Goal: Task Accomplishment & Management: Use online tool/utility

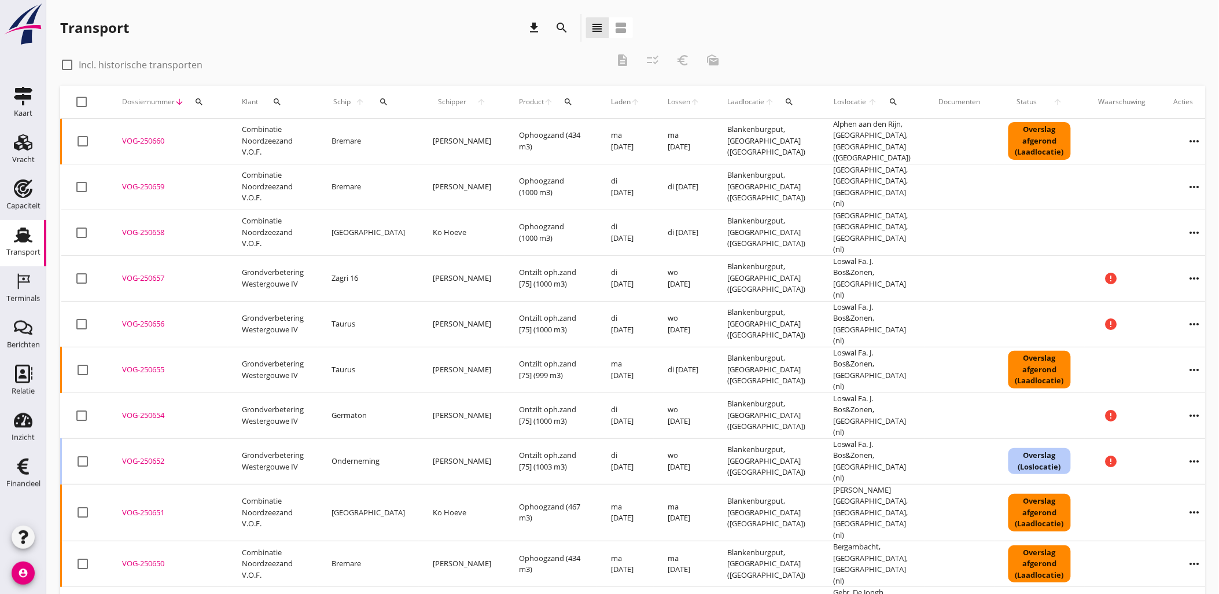
click at [384, 102] on div "search" at bounding box center [383, 101] width 25 height 9
click at [401, 134] on input "Zoek op (scheeps)naam" at bounding box center [431, 135] width 120 height 19
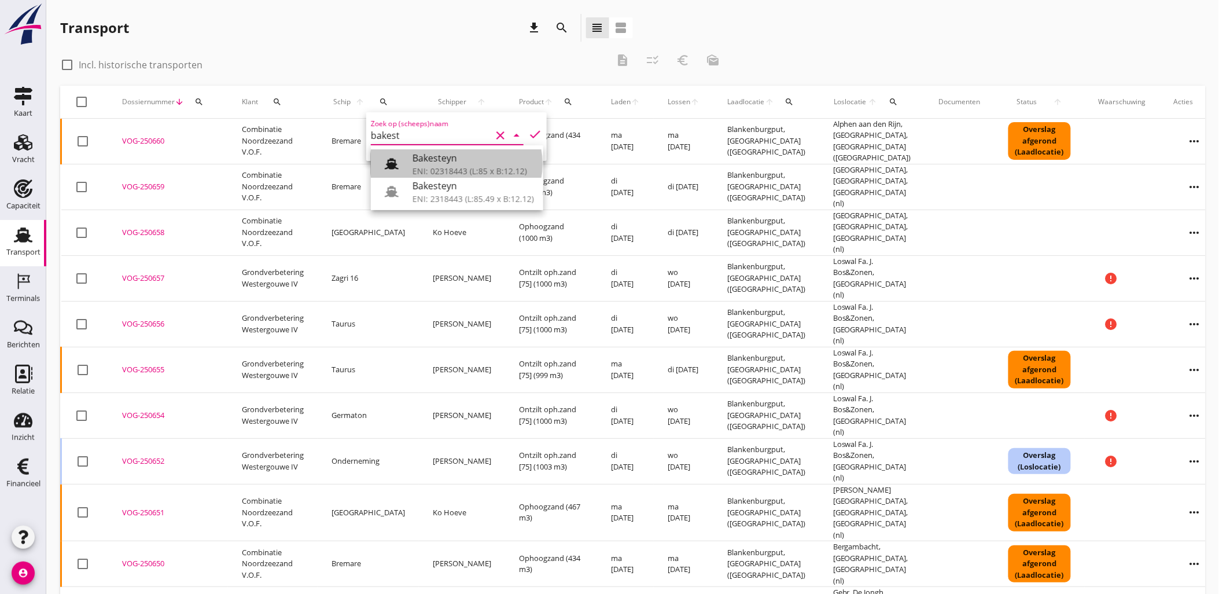
click at [429, 154] on div "Bakesteyn" at bounding box center [472, 158] width 121 height 14
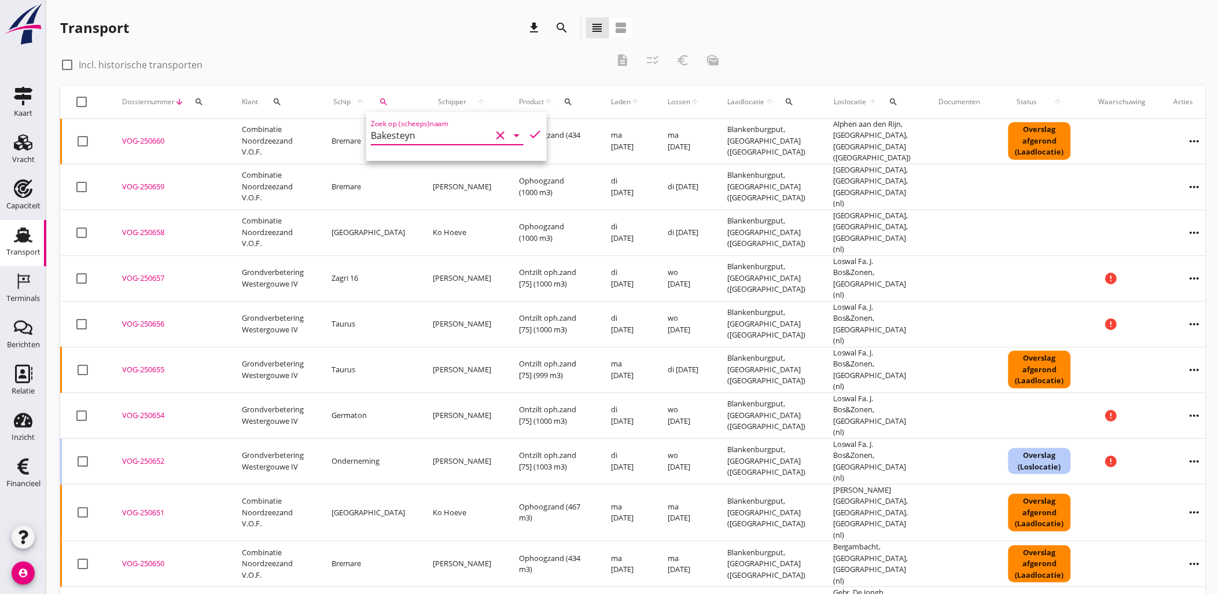
click at [528, 135] on icon "check" at bounding box center [535, 134] width 14 height 14
type input "Bakesteyn"
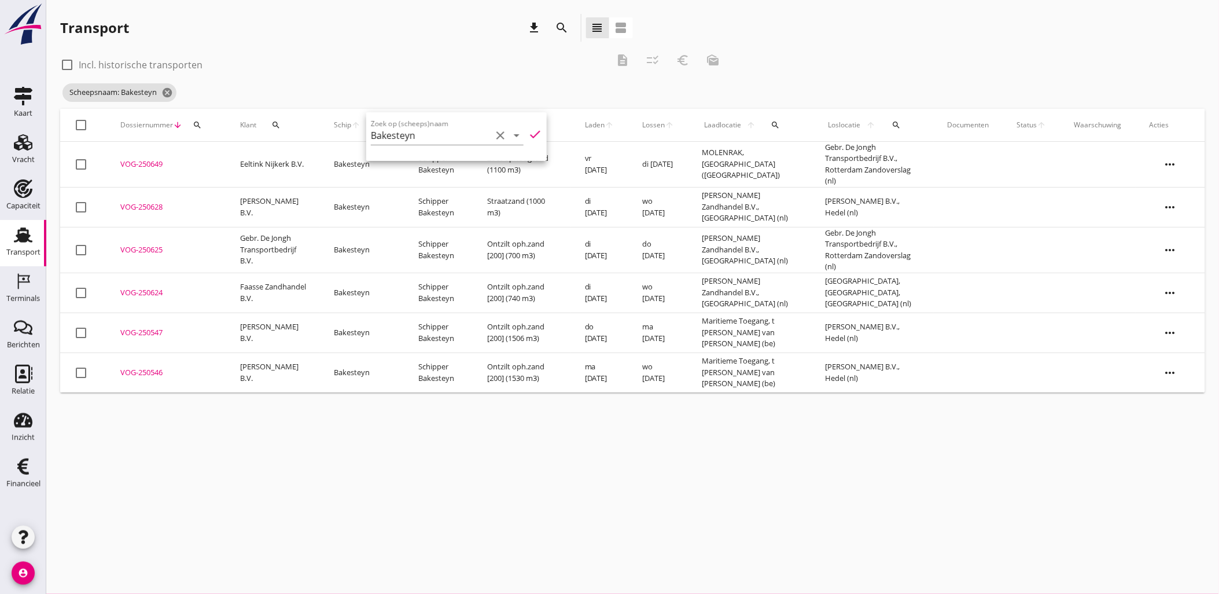
click at [926, 43] on div "Transport download search view_headline view_agenda" at bounding box center [632, 30] width 1145 height 32
click at [1176, 256] on icon "more_horiz" at bounding box center [1170, 250] width 32 height 32
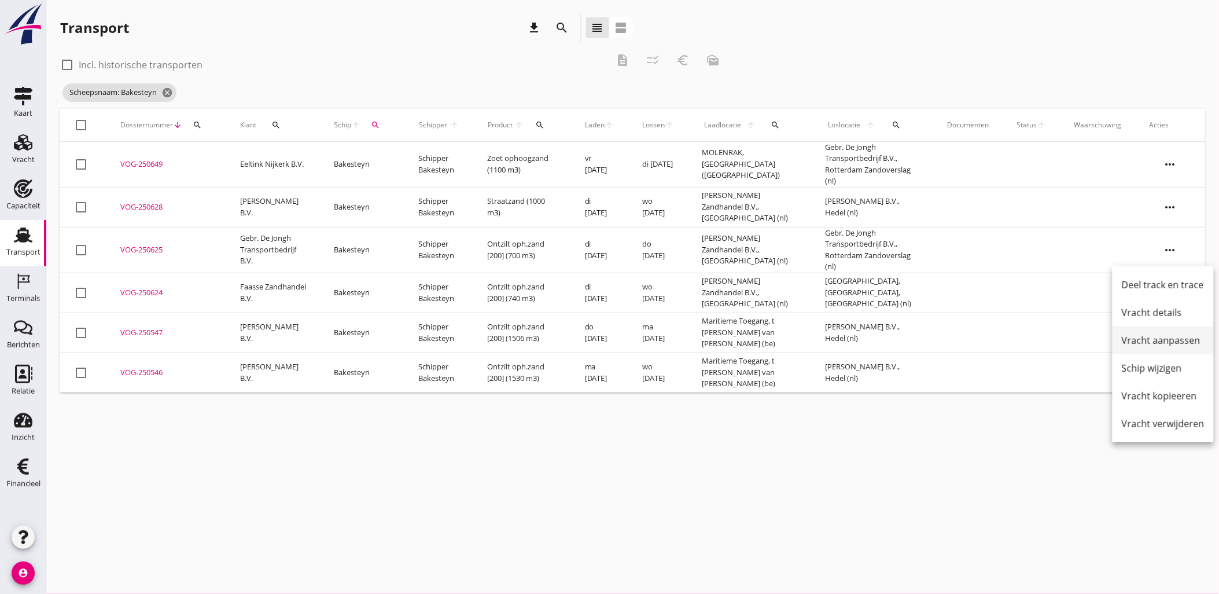
click at [1165, 341] on div "Vracht aanpassen" at bounding box center [1163, 340] width 83 height 14
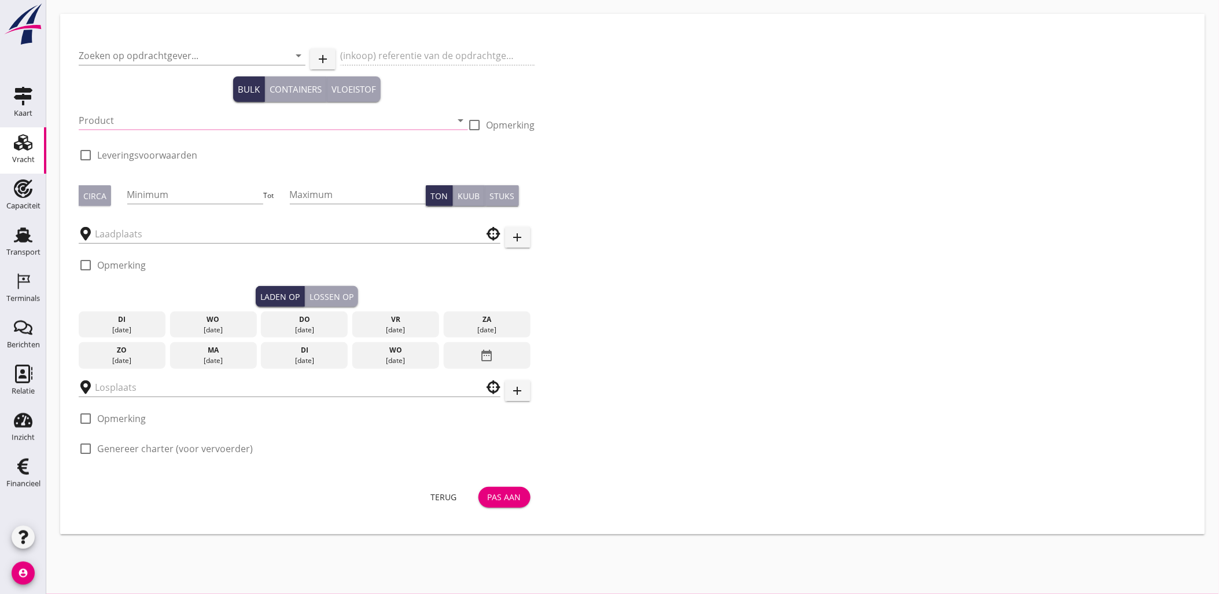
type input "Gebr. De Jongh Transportbedrijf B.V."
type input "Ontzilt oph.zand [200] (6120)"
type input "1000"
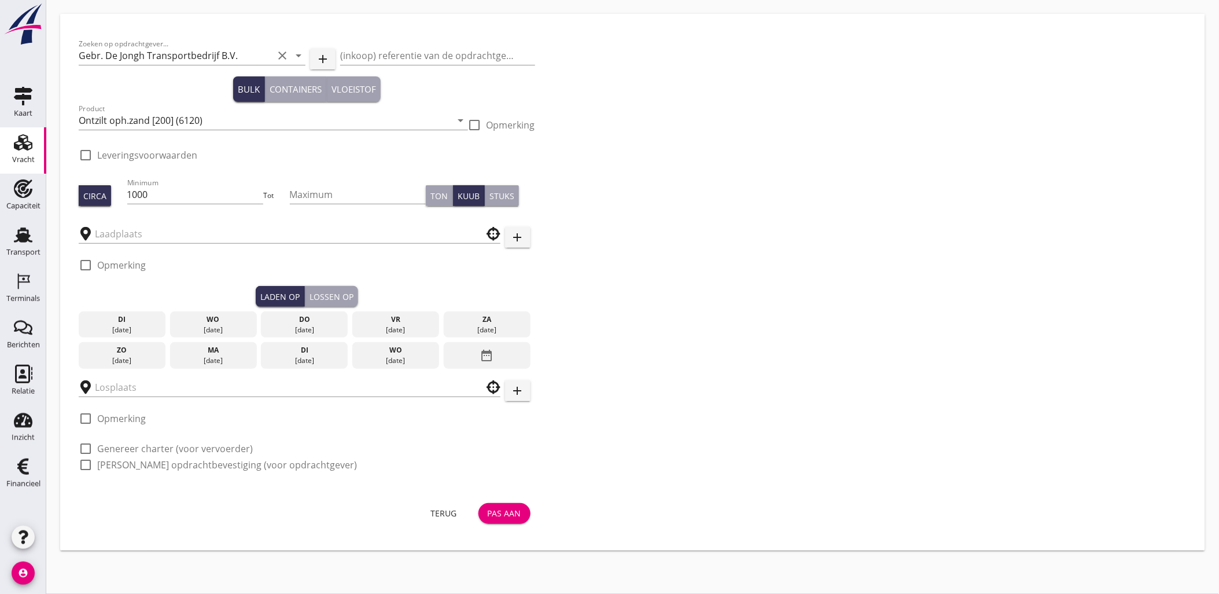
type input "Faasse Zandhandel B.V."
checkbox input "true"
type input "Gebr. De Jongh Transportbedrijf B.V."
checkbox input "true"
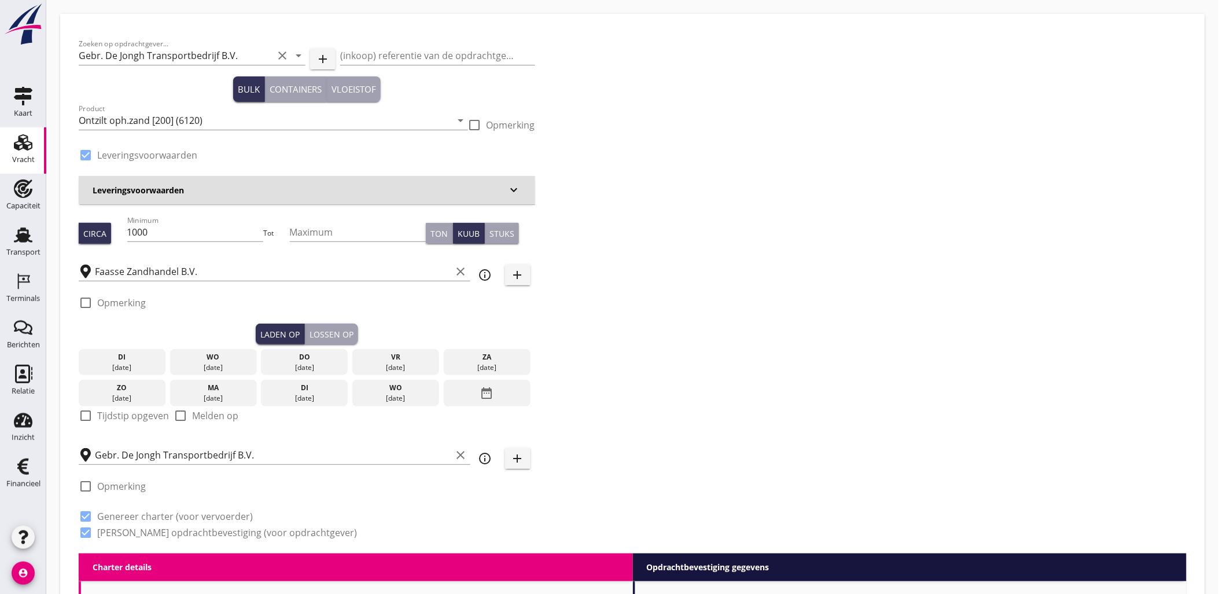
type input "4.4"
radio input "false"
type input "9.15"
radio input "false"
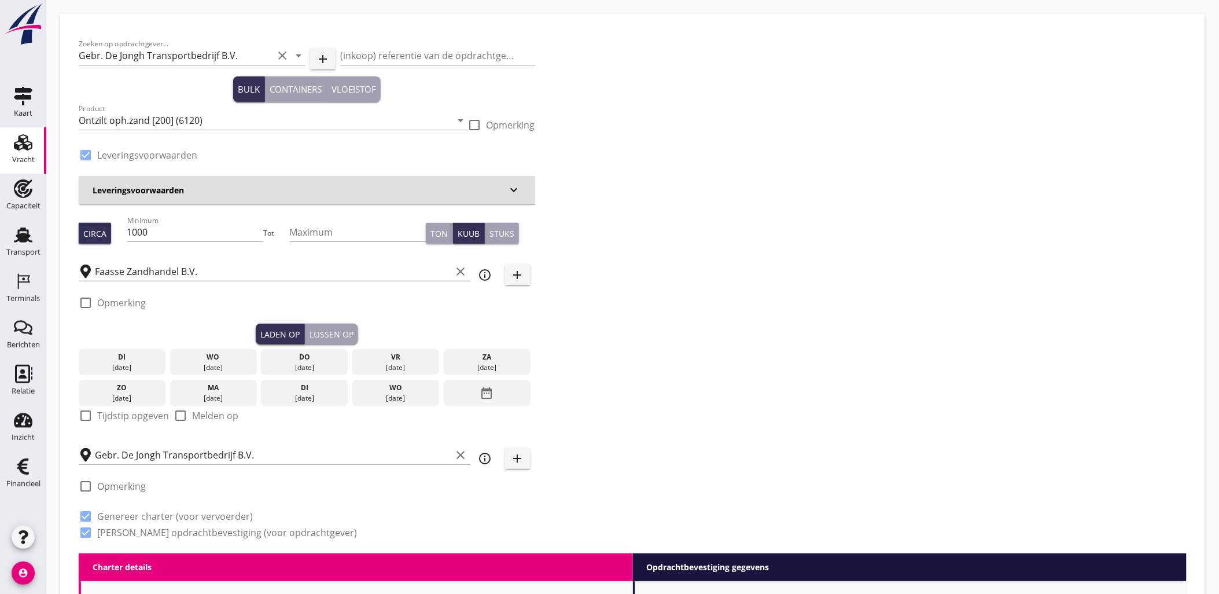
radio input "false"
click at [498, 397] on div "date_range" at bounding box center [487, 393] width 87 height 27
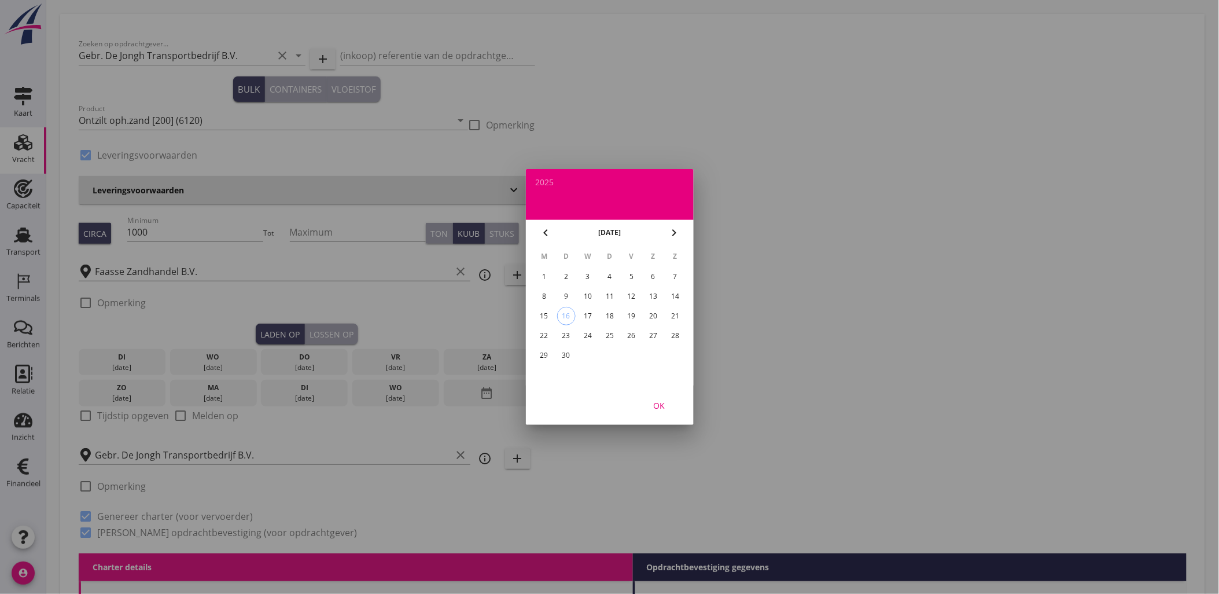
click at [566, 273] on div "2" at bounding box center [566, 276] width 19 height 19
click at [665, 402] on div "OK" at bounding box center [659, 405] width 32 height 12
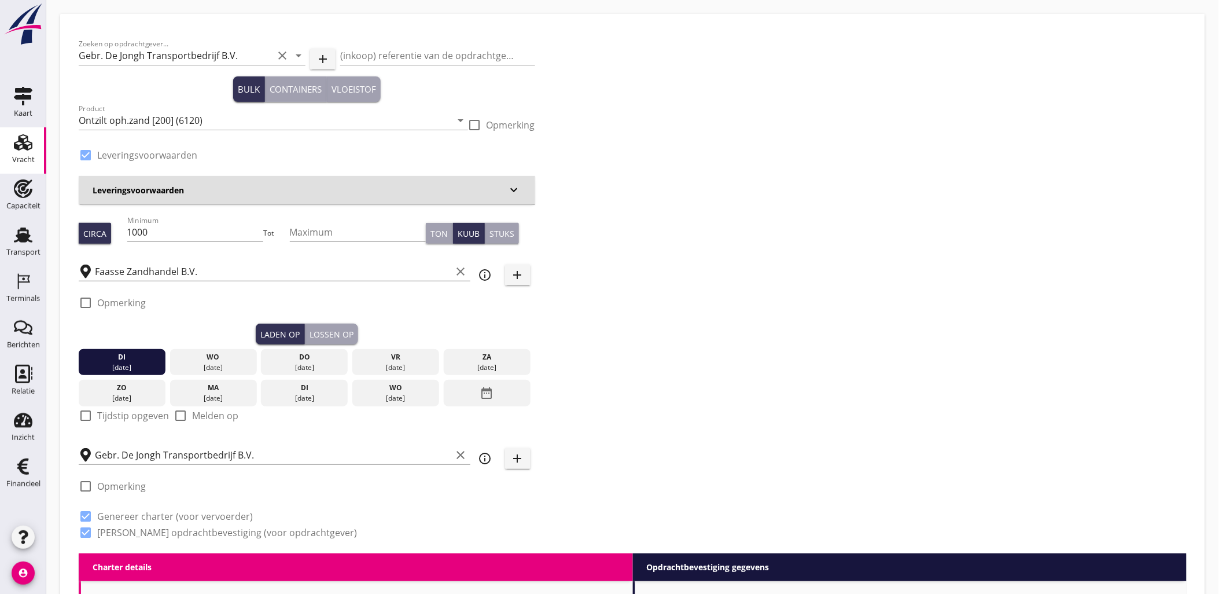
click at [320, 328] on div "Lossen op" at bounding box center [332, 334] width 44 height 12
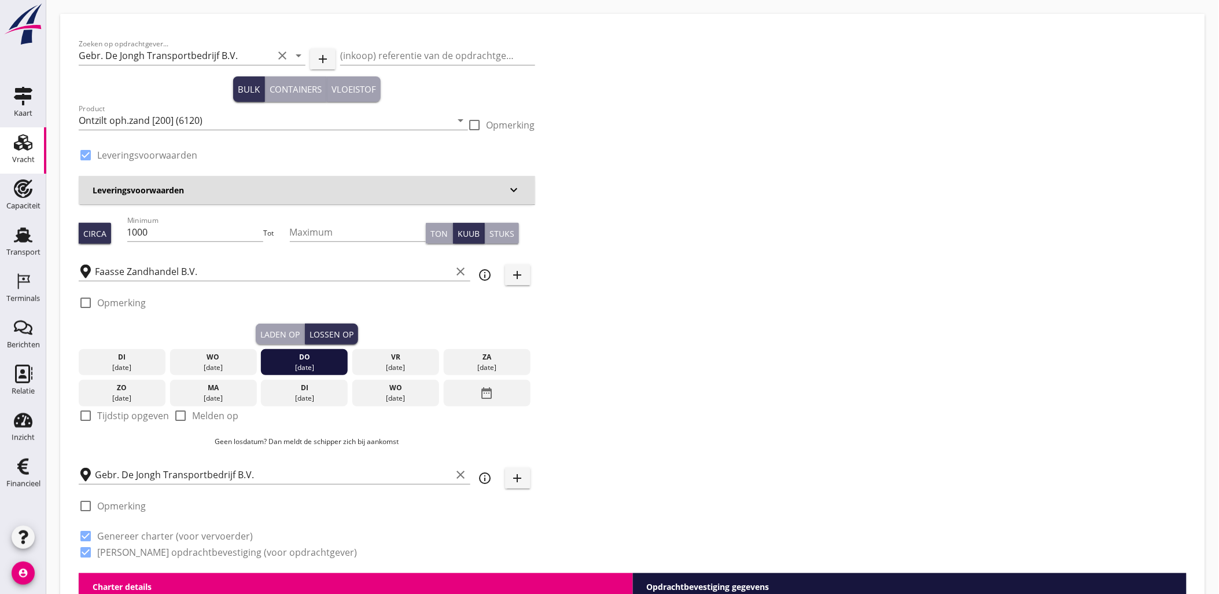
click at [498, 400] on div "date_range" at bounding box center [487, 393] width 87 height 27
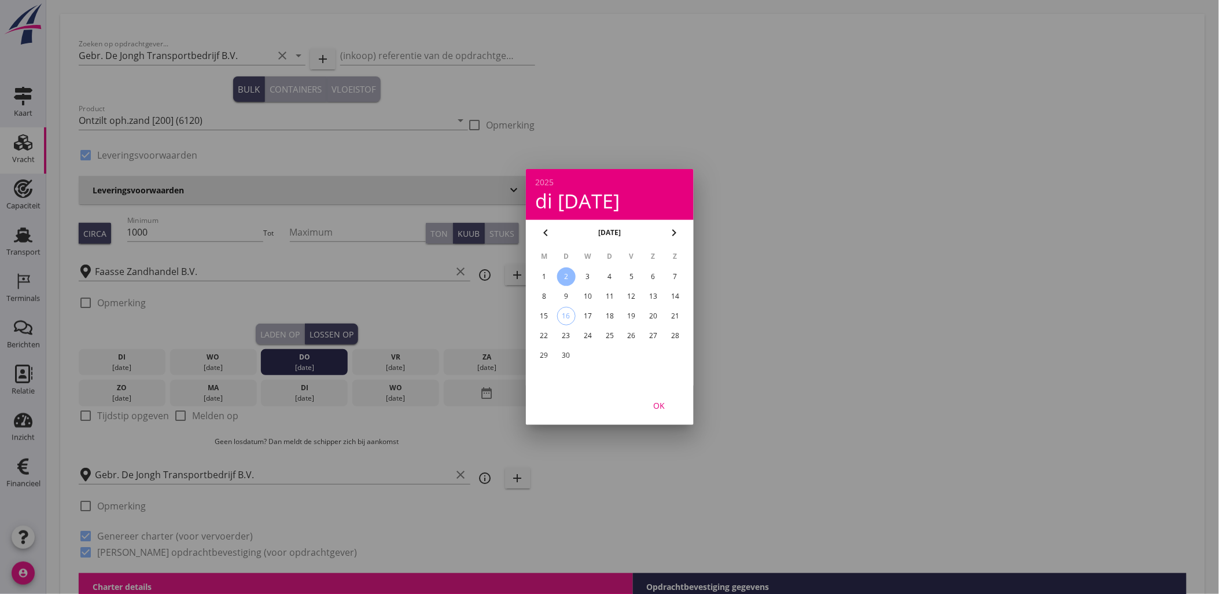
click at [546, 295] on div "8" at bounding box center [544, 296] width 19 height 19
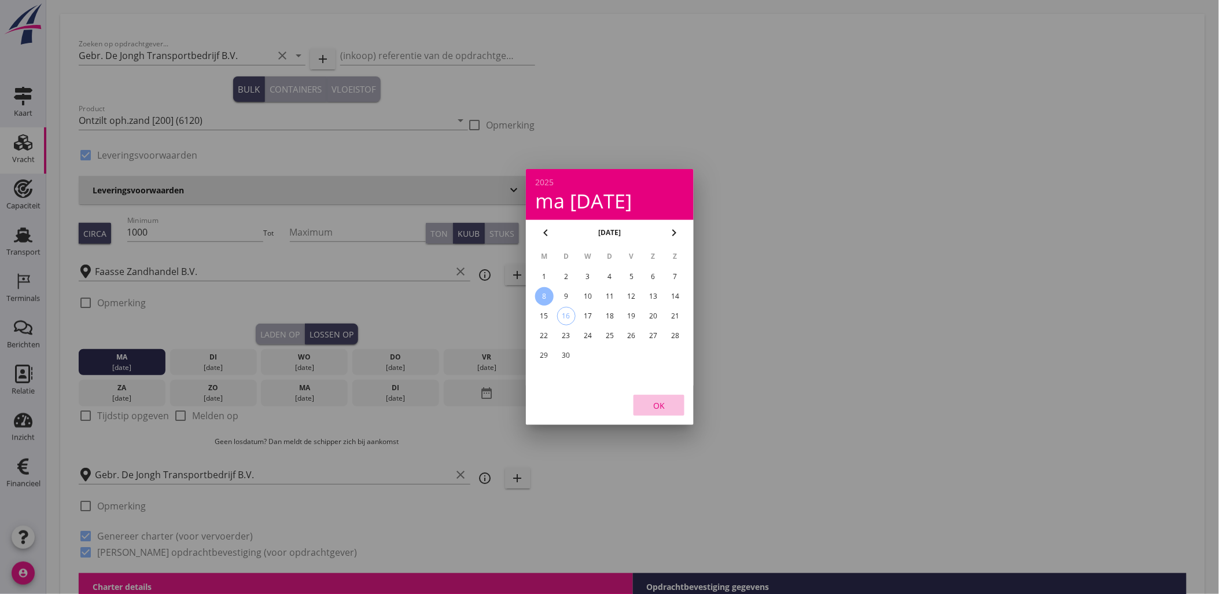
click at [658, 401] on div "OK" at bounding box center [659, 405] width 32 height 12
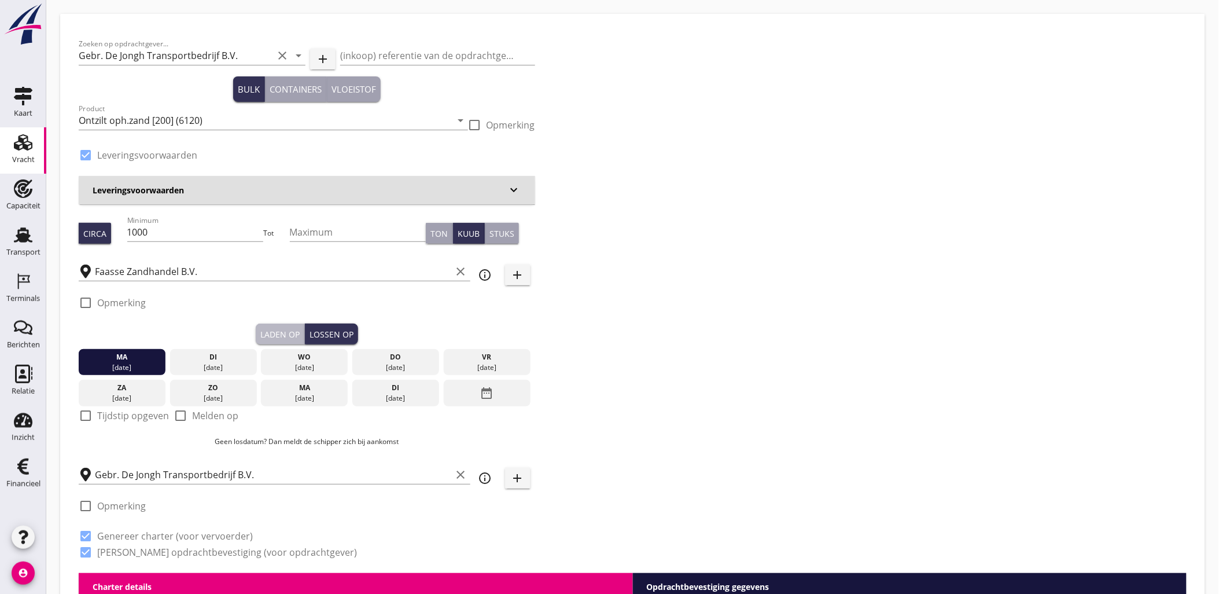
click at [288, 340] on button "Laden op" at bounding box center [280, 333] width 49 height 21
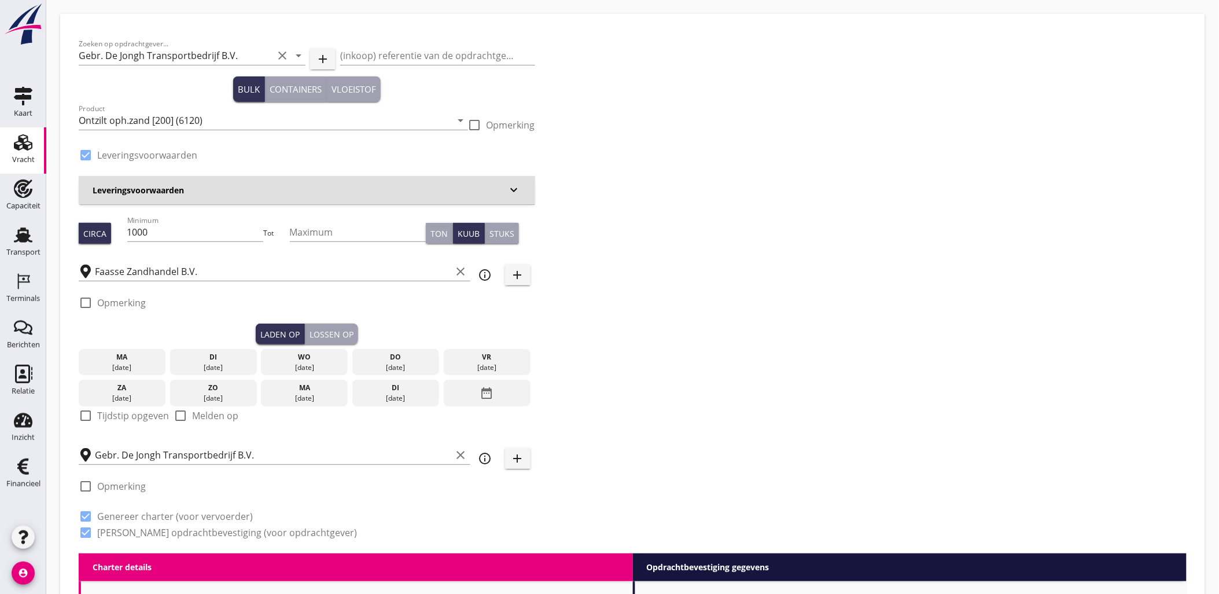
click at [340, 338] on div "Lossen op" at bounding box center [332, 334] width 44 height 12
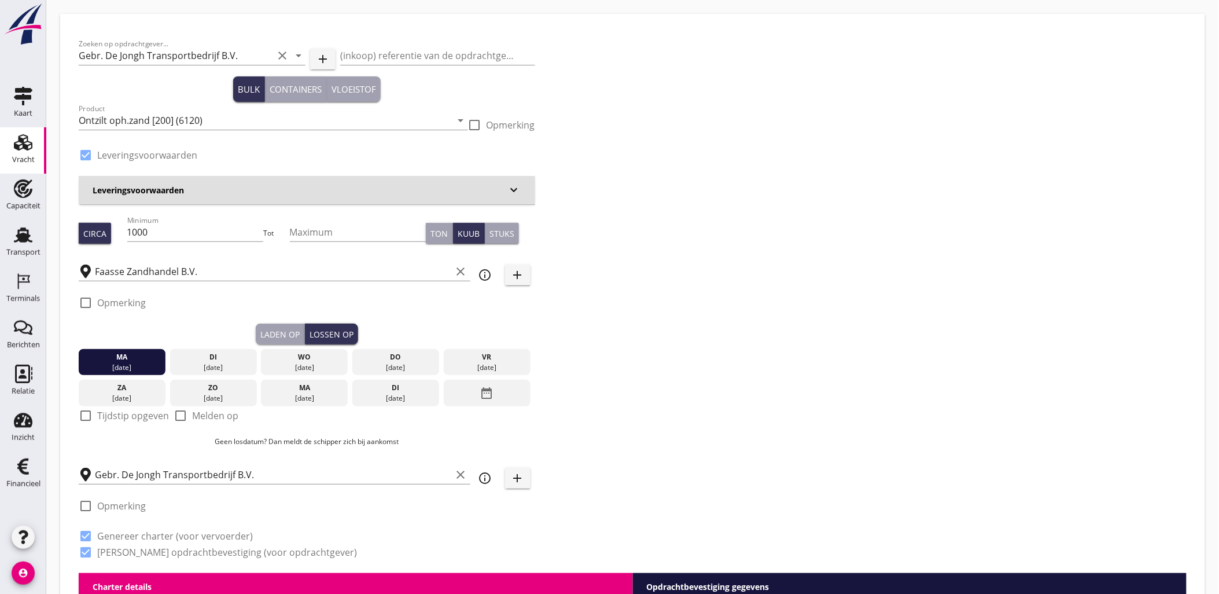
click at [261, 336] on div "Laden op" at bounding box center [279, 334] width 39 height 12
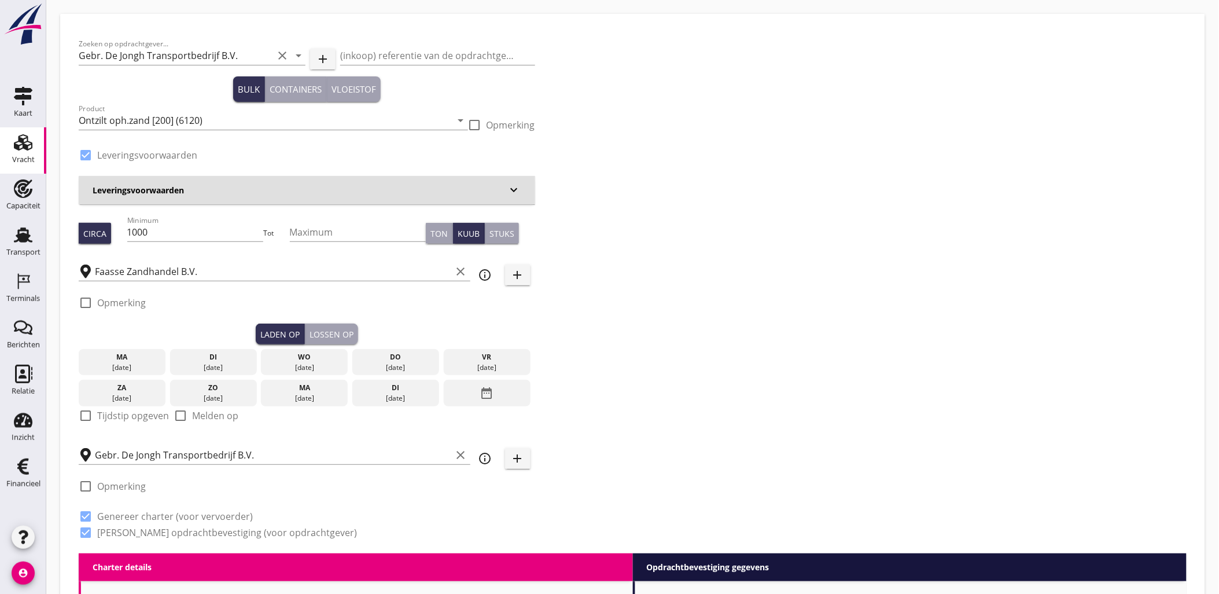
click at [480, 392] on icon "date_range" at bounding box center [487, 392] width 14 height 21
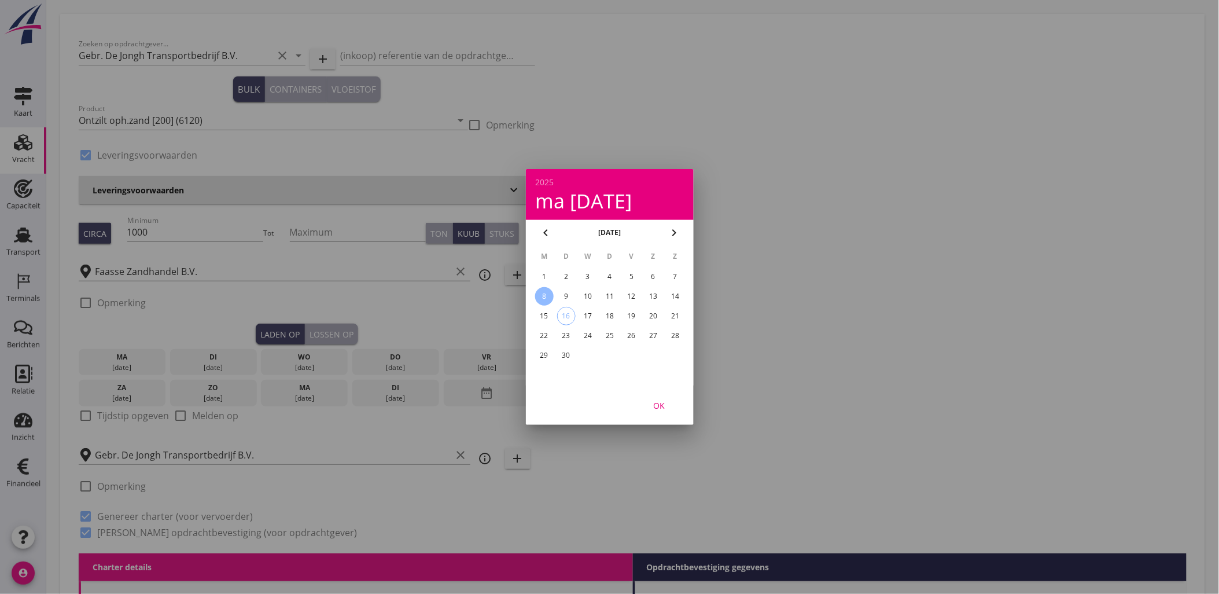
click at [658, 397] on button "OK" at bounding box center [658, 405] width 51 height 21
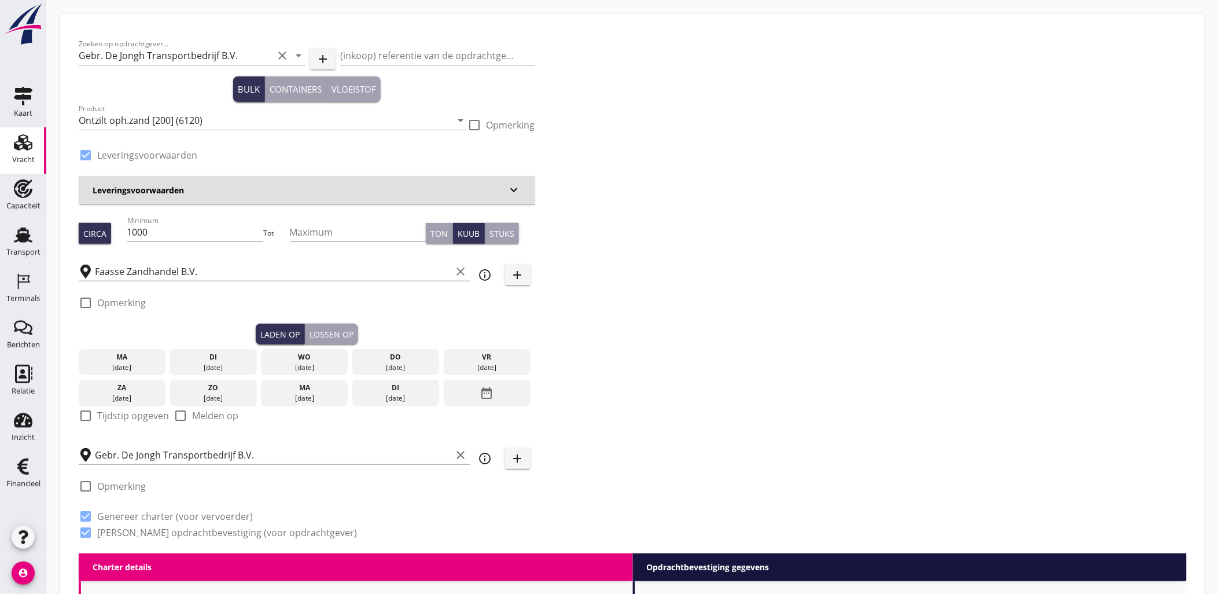
click at [328, 336] on div "Lossen op" at bounding box center [332, 334] width 44 height 12
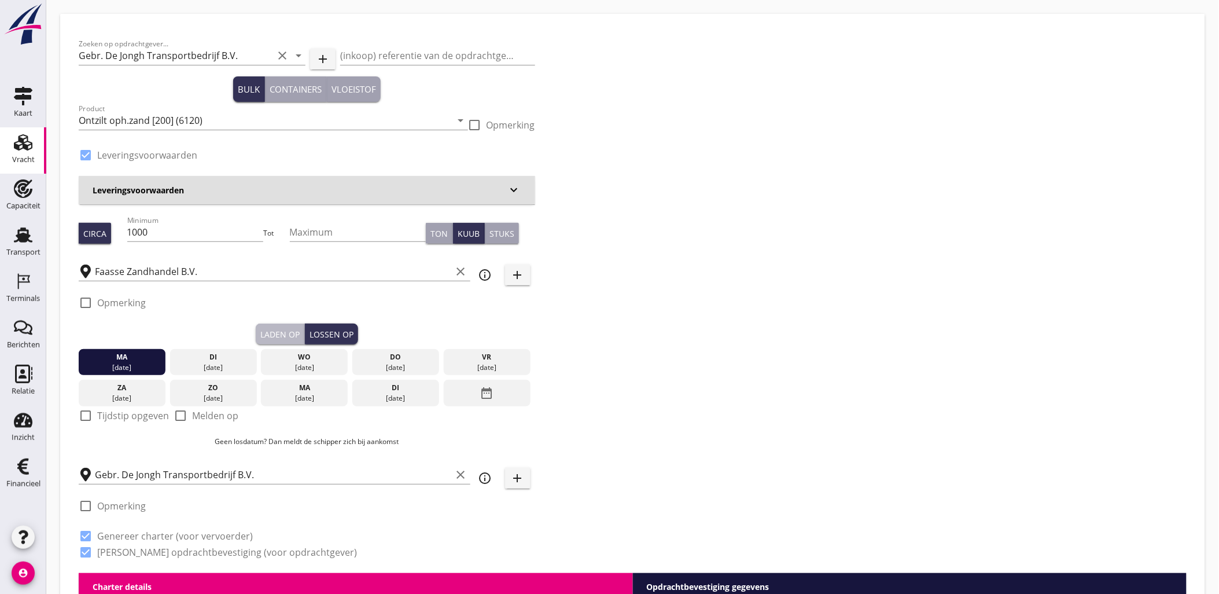
click at [286, 337] on div "Laden op" at bounding box center [279, 334] width 39 height 12
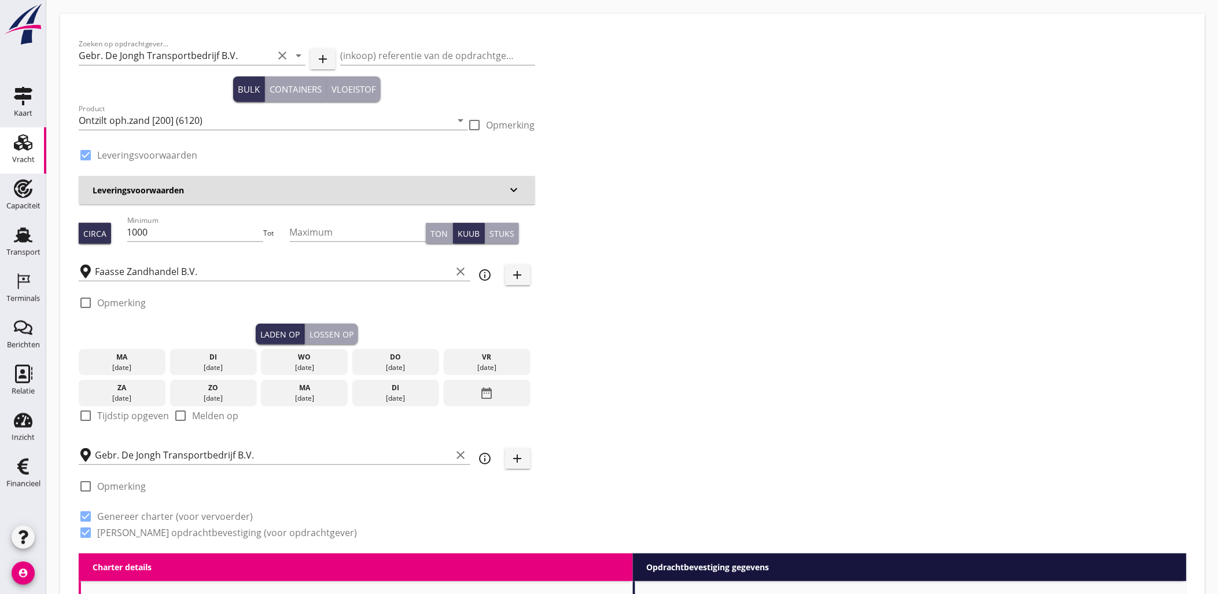
click at [470, 386] on div "date_range" at bounding box center [487, 393] width 87 height 27
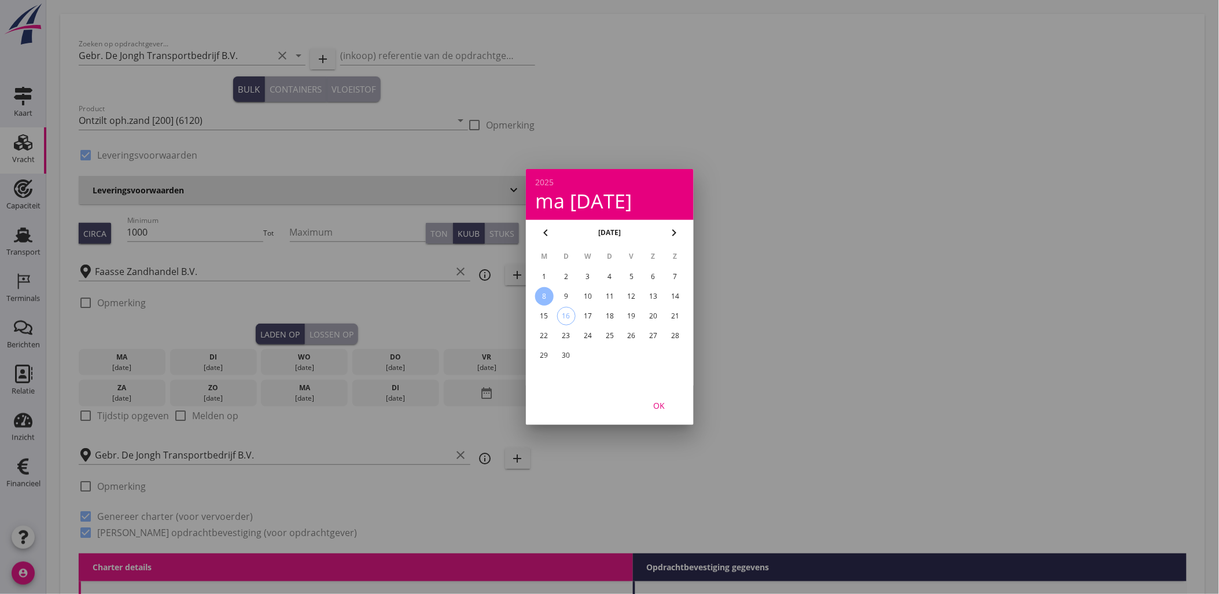
click at [566, 274] on div "2" at bounding box center [566, 276] width 19 height 19
click at [666, 403] on div "OK" at bounding box center [659, 405] width 32 height 12
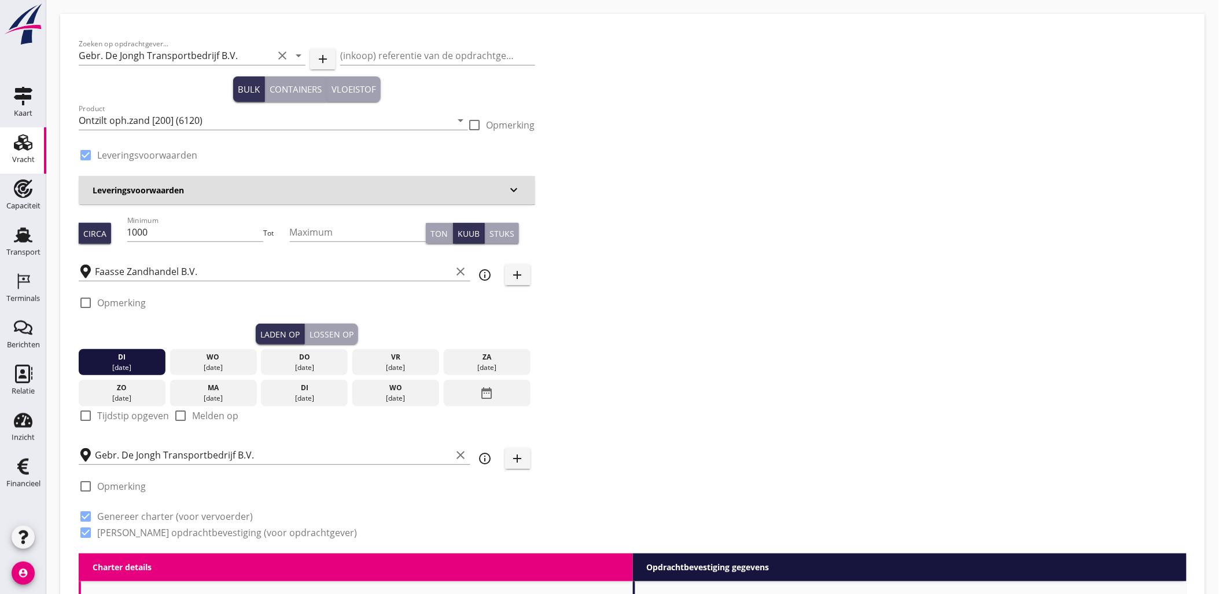
click at [326, 334] on div "Lossen op" at bounding box center [332, 334] width 44 height 12
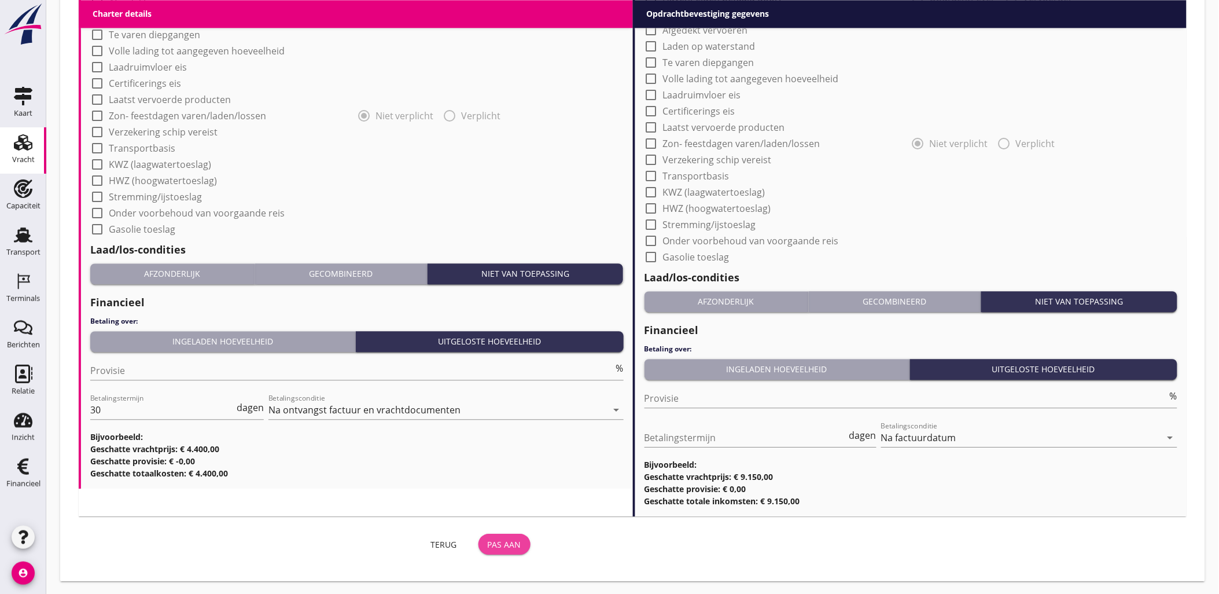
click at [496, 546] on div "Pas aan" at bounding box center [505, 544] width 34 height 12
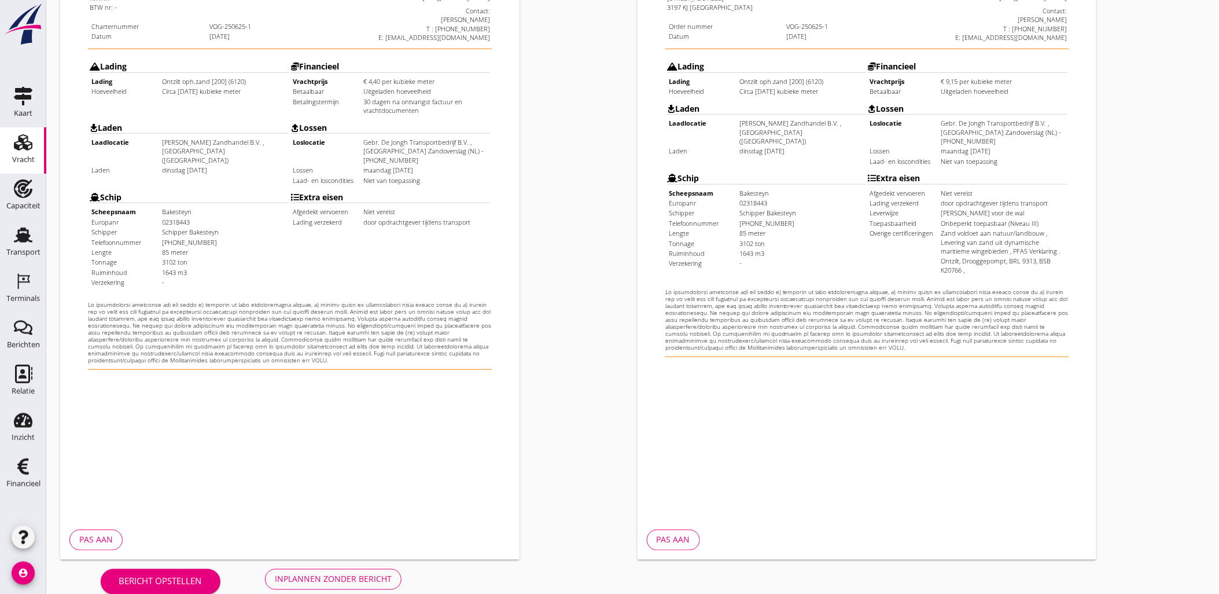
scroll to position [262, 0]
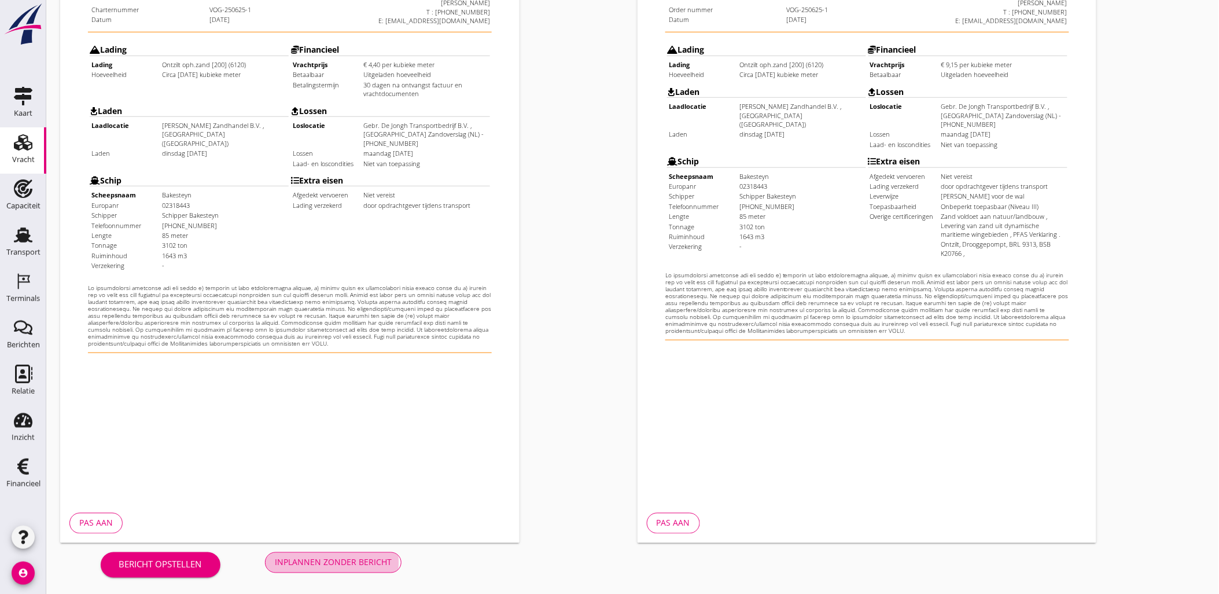
click at [388, 567] on div "Inplannen zonder bericht" at bounding box center [333, 562] width 117 height 12
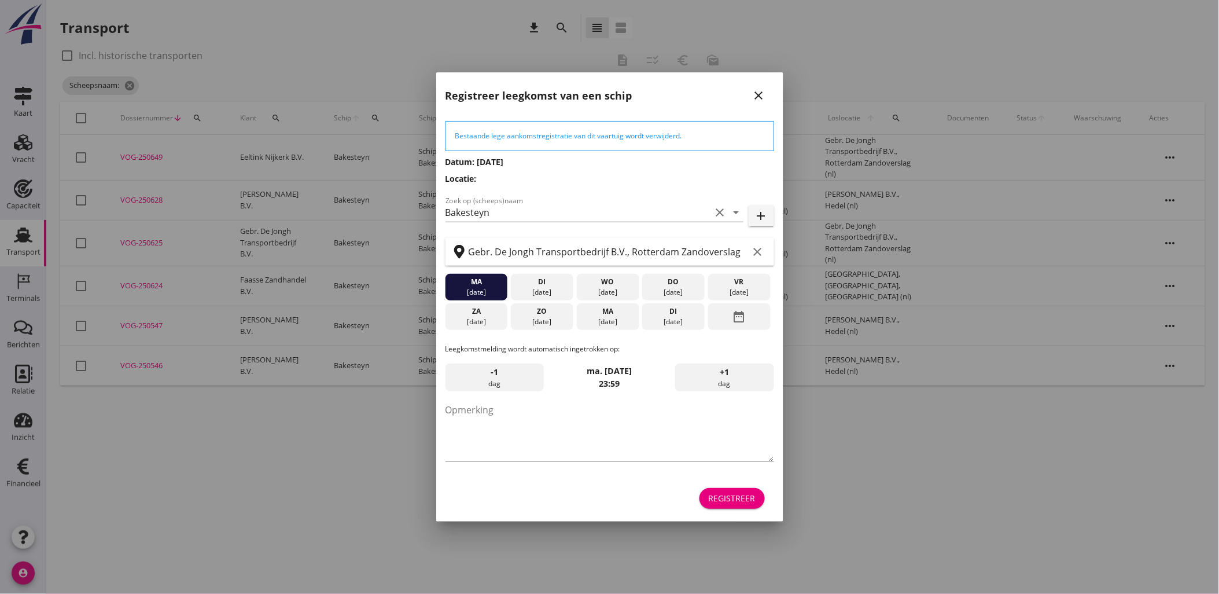
click at [725, 499] on div "Registreer" at bounding box center [732, 498] width 47 height 12
